Goal: Find specific page/section: Find specific page/section

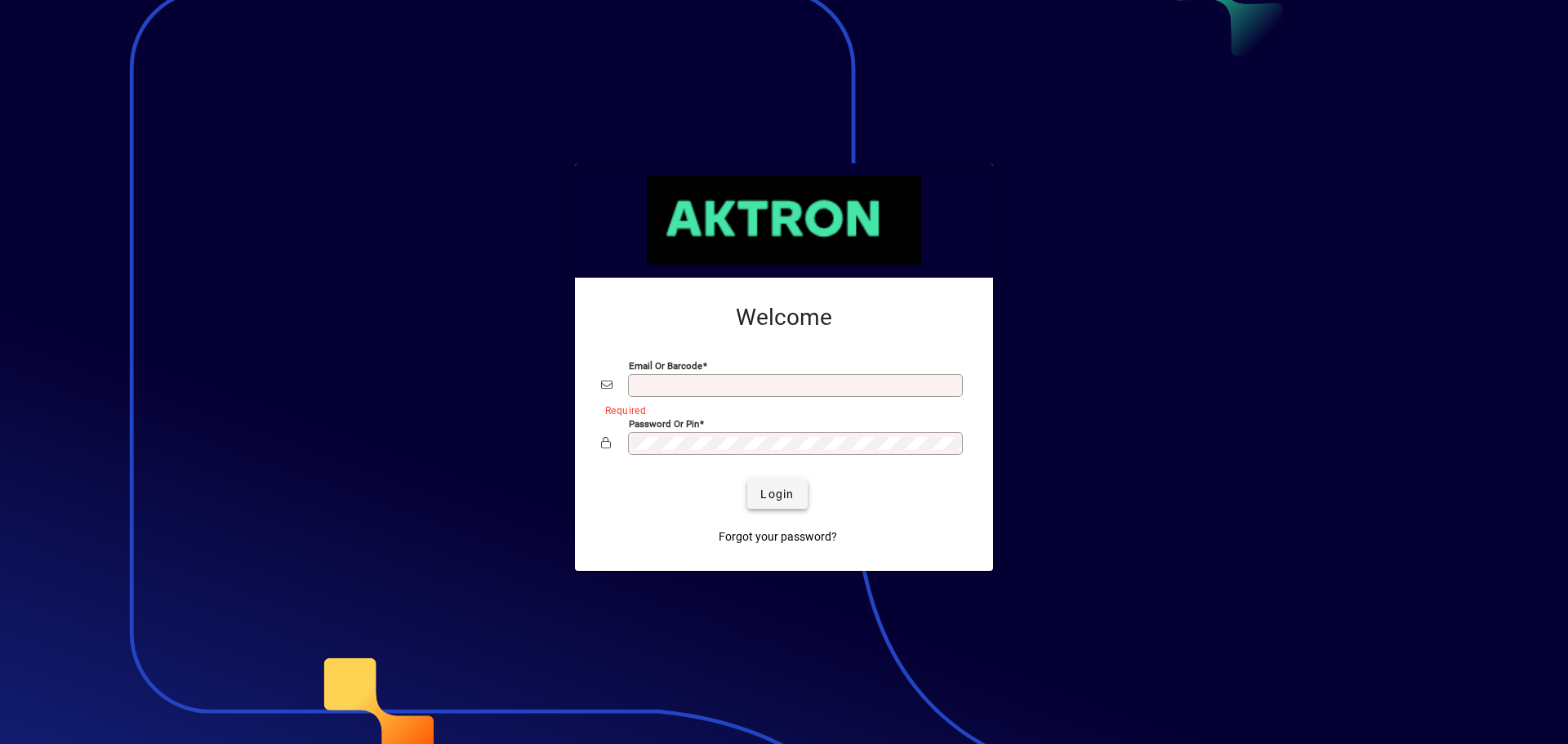
type input "**********"
click at [772, 490] on span "Login" at bounding box center [777, 494] width 34 height 17
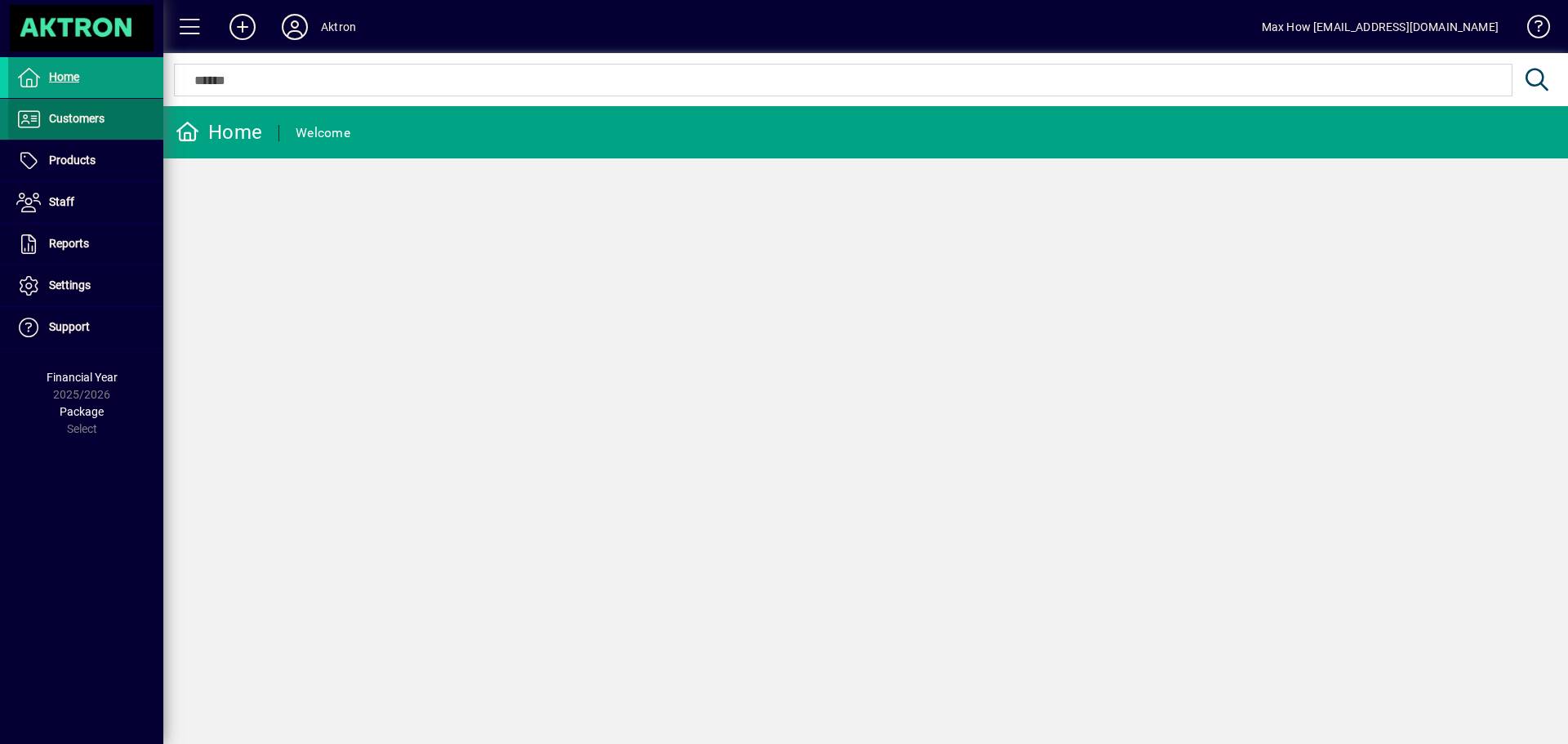
click at [58, 114] on span "Customers" at bounding box center [77, 118] width 56 height 13
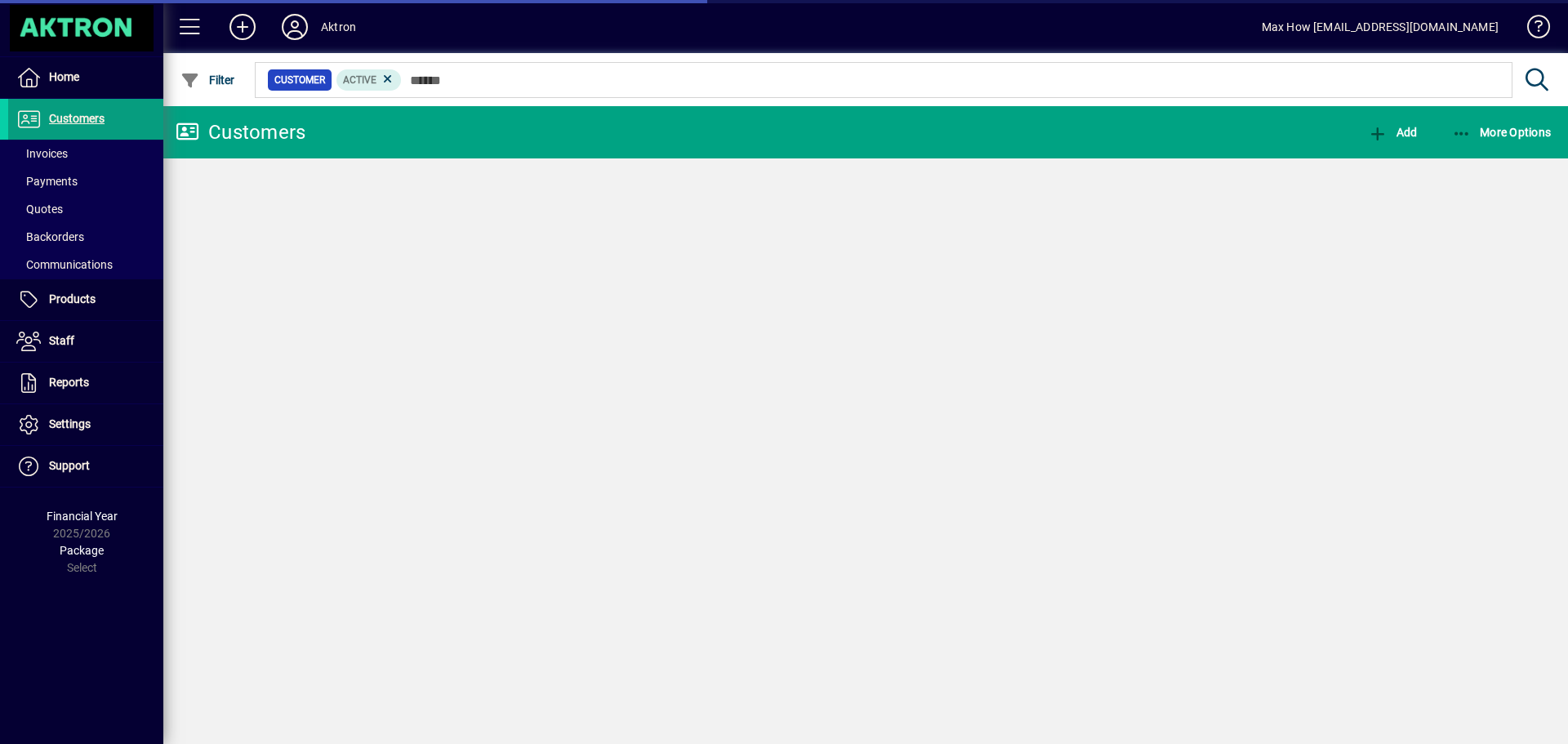
click at [43, 209] on span "Quotes" at bounding box center [40, 209] width 47 height 13
